Goal: Navigation & Orientation: Find specific page/section

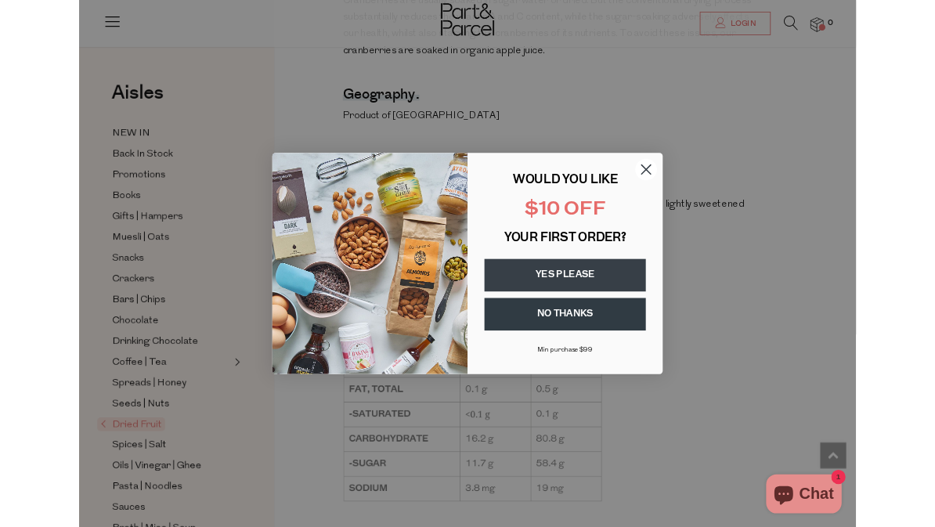
scroll to position [1033, 0]
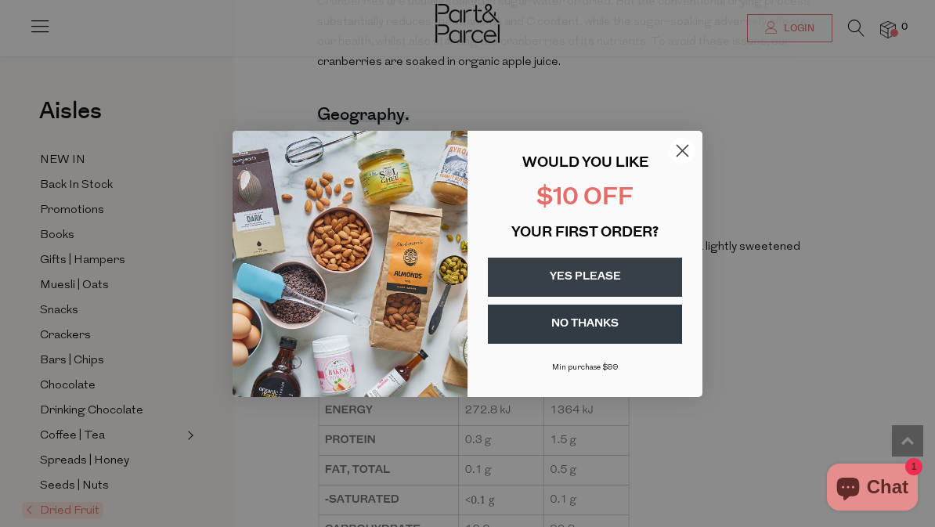
click at [684, 146] on circle "Close dialog" at bounding box center [682, 150] width 26 height 26
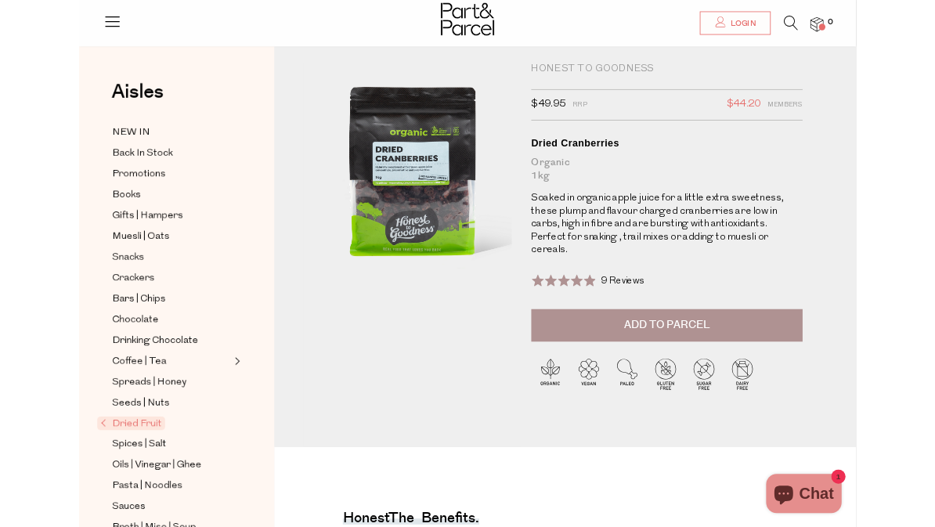
scroll to position [0, 0]
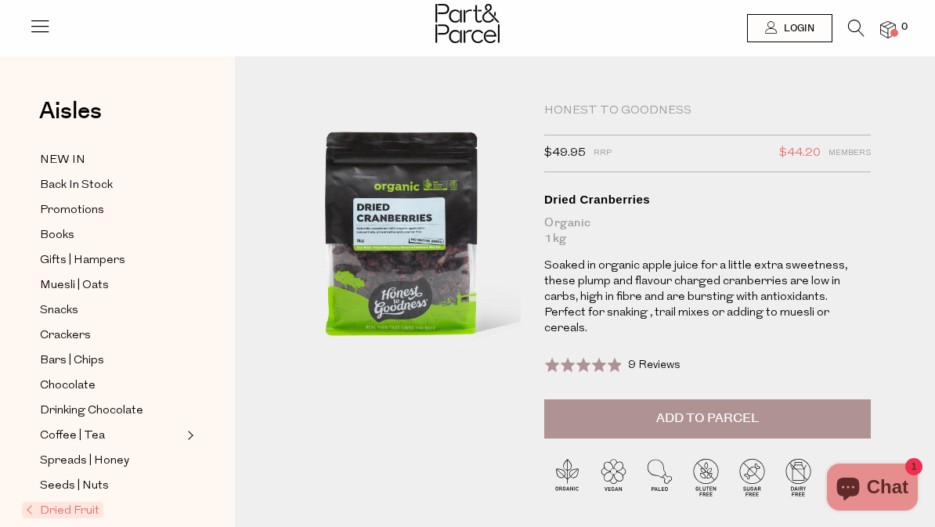
click at [50, 17] on icon at bounding box center [40, 26] width 22 height 22
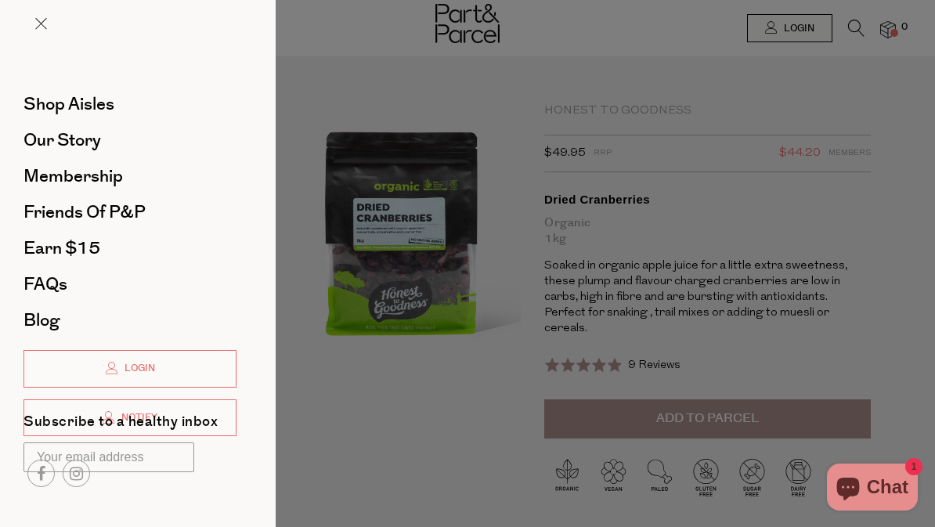
click at [85, 139] on span "Our Story" at bounding box center [62, 140] width 78 height 25
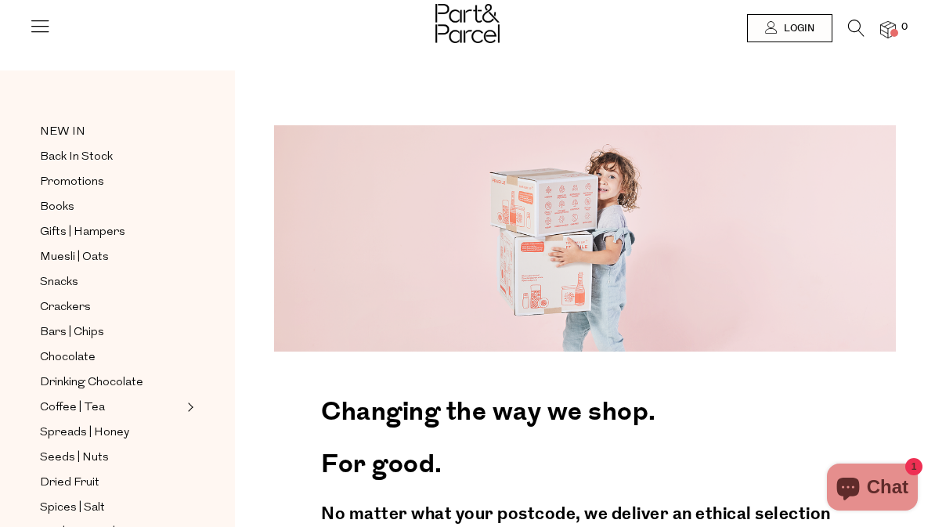
scroll to position [40, 0]
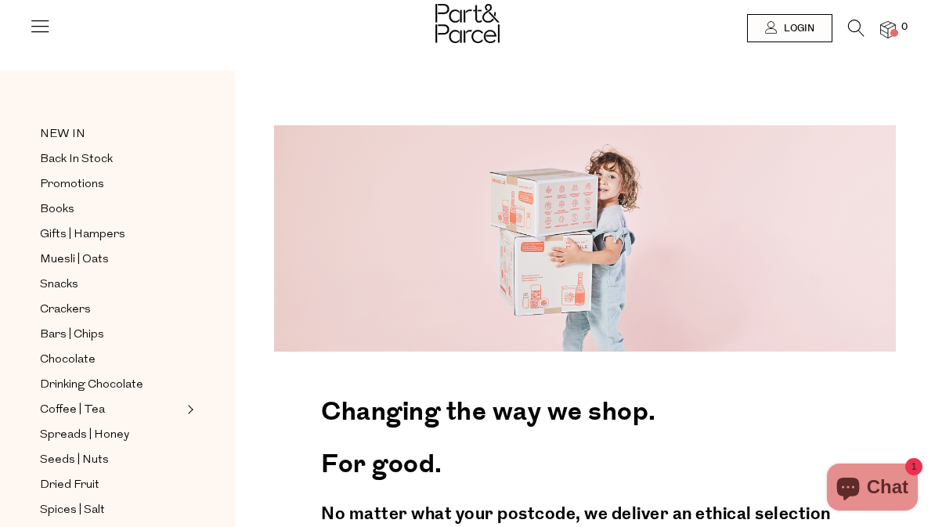
click at [101, 161] on span "Back In Stock" at bounding box center [76, 159] width 73 height 19
